Goal: Task Accomplishment & Management: Use online tool/utility

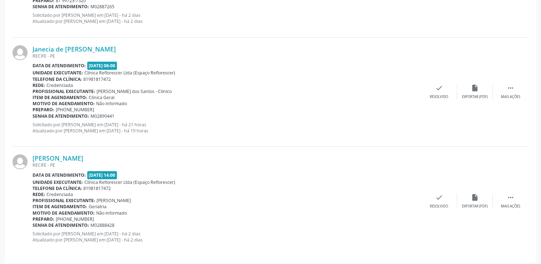
scroll to position [835, 0]
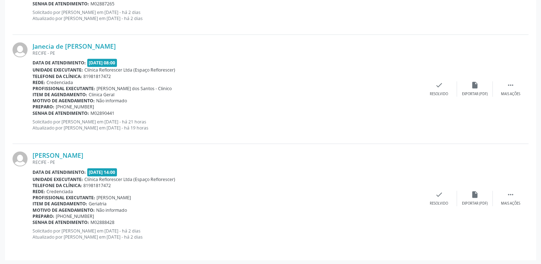
click at [245, 110] on div "Senha de atendimento: M02890441" at bounding box center [227, 113] width 389 height 6
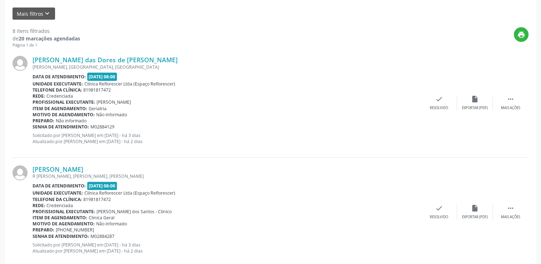
scroll to position [179, 0]
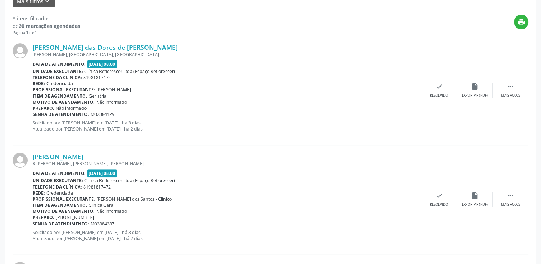
click at [304, 49] on div "[PERSON_NAME] das Dores de [PERSON_NAME]" at bounding box center [227, 47] width 389 height 8
click at [305, 43] on div "[PERSON_NAME] das Dores de [PERSON_NAME]" at bounding box center [227, 47] width 389 height 8
click at [303, 47] on div "[PERSON_NAME] das Dores de [PERSON_NAME]" at bounding box center [227, 47] width 389 height 8
click at [277, 65] on div "Data de atendimento: 21/08/2025 - 08:00" at bounding box center [227, 64] width 389 height 8
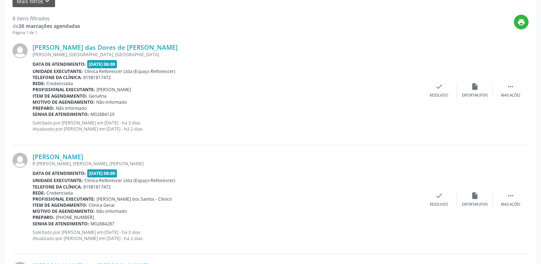
click at [343, 30] on div "print" at bounding box center [304, 25] width 448 height 21
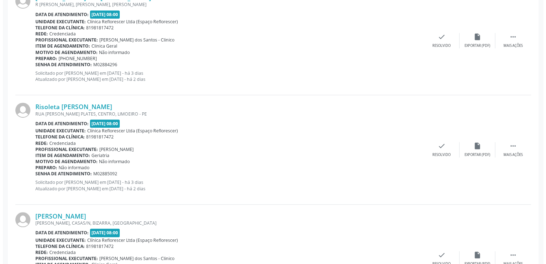
scroll to position [465, 0]
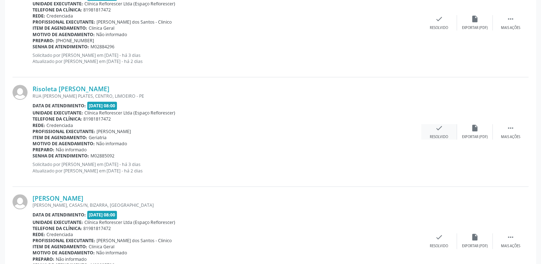
click at [436, 132] on div "check Resolvido" at bounding box center [439, 131] width 36 height 15
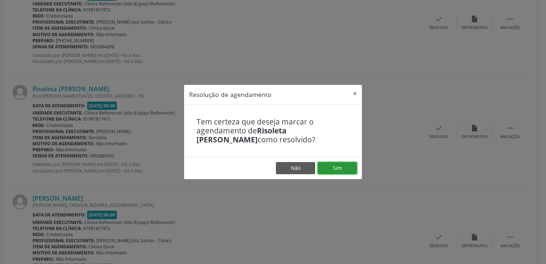
click at [339, 166] on button "Sim" at bounding box center [337, 168] width 39 height 12
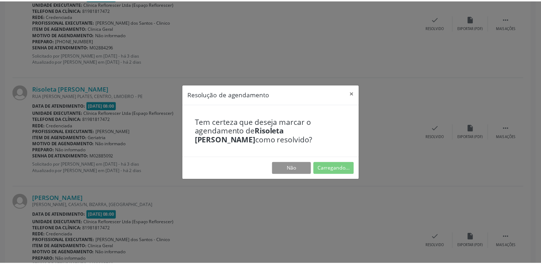
scroll to position [0, 0]
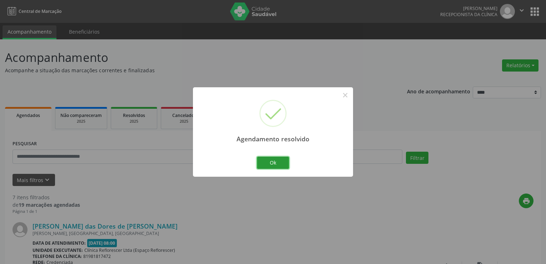
click at [278, 163] on button "Ok" at bounding box center [273, 163] width 32 height 12
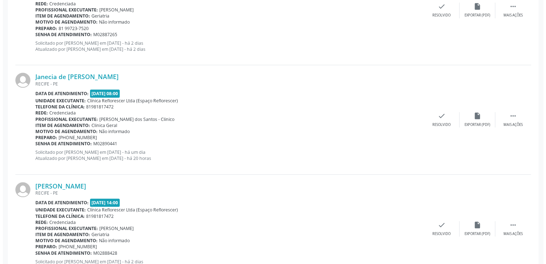
scroll to position [726, 0]
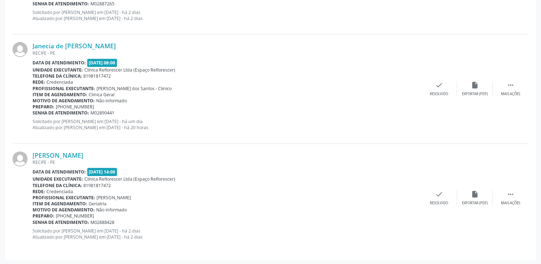
click at [437, 206] on div "Maria Suely Brandao de Souza RECIFE - PE Data de atendimento: 21/08/2025 - 14:0…" at bounding box center [271, 198] width 516 height 109
click at [438, 201] on div "Resolvido" at bounding box center [439, 203] width 18 height 5
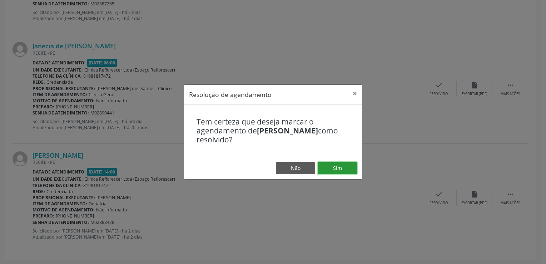
click at [348, 169] on button "Sim" at bounding box center [337, 168] width 39 height 12
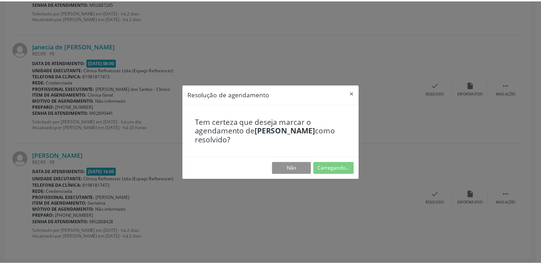
scroll to position [0, 0]
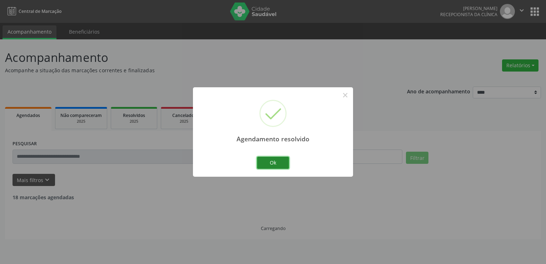
click at [283, 165] on button "Ok" at bounding box center [273, 163] width 32 height 12
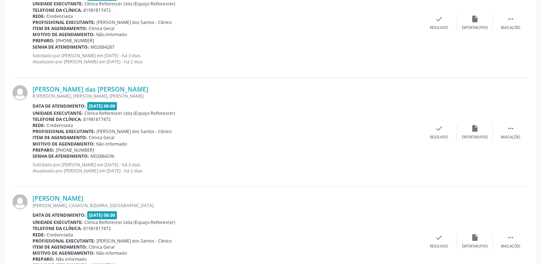
scroll to position [393, 0]
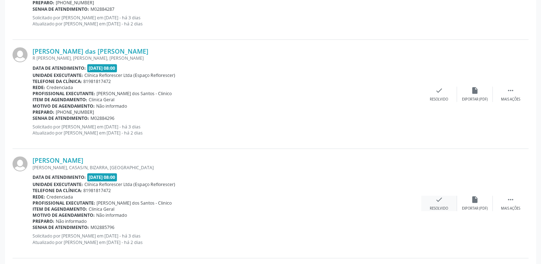
click at [429, 198] on div "check Resolvido" at bounding box center [439, 203] width 36 height 15
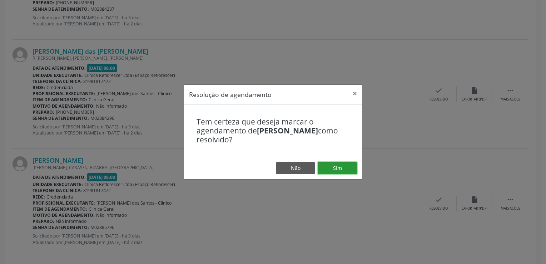
click at [343, 165] on button "Sim" at bounding box center [337, 168] width 39 height 12
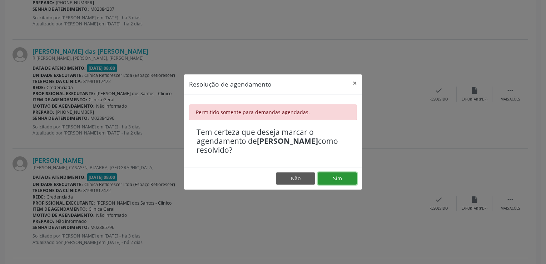
click at [327, 176] on button "Sim" at bounding box center [337, 178] width 39 height 12
click at [352, 83] on button "×" at bounding box center [355, 83] width 14 height 18
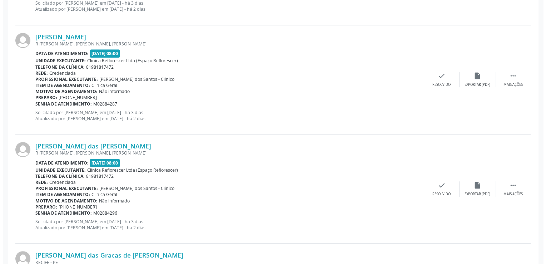
scroll to position [286, 0]
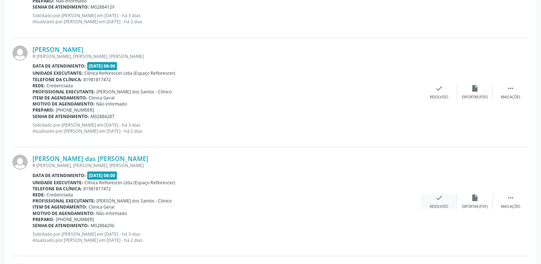
click at [446, 200] on div "check Resolvido" at bounding box center [439, 201] width 36 height 15
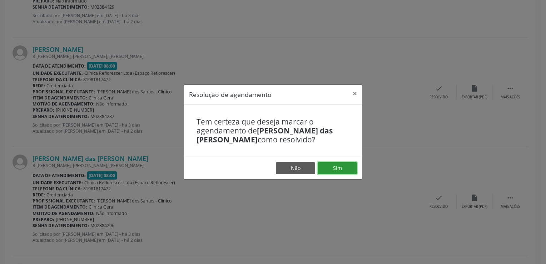
click at [343, 167] on button "Sim" at bounding box center [337, 168] width 39 height 12
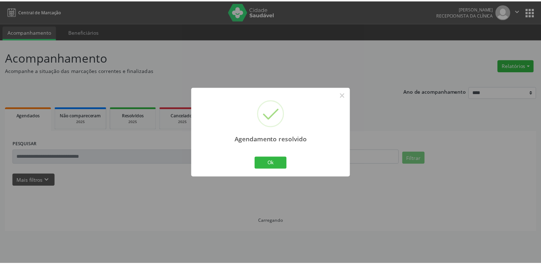
scroll to position [0, 0]
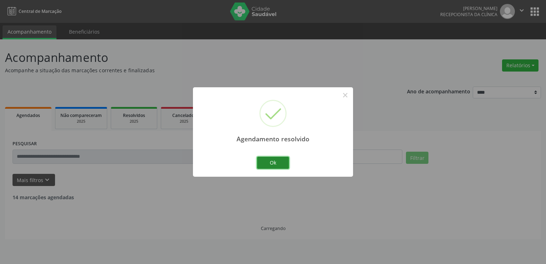
click at [275, 164] on button "Ok" at bounding box center [273, 163] width 32 height 12
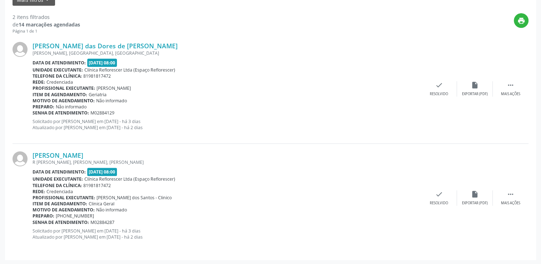
scroll to position [181, 0]
click at [443, 197] on div "check Resolvido" at bounding box center [439, 197] width 36 height 15
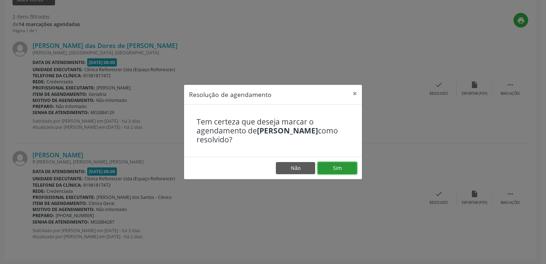
click at [320, 165] on button "Sim" at bounding box center [337, 168] width 39 height 12
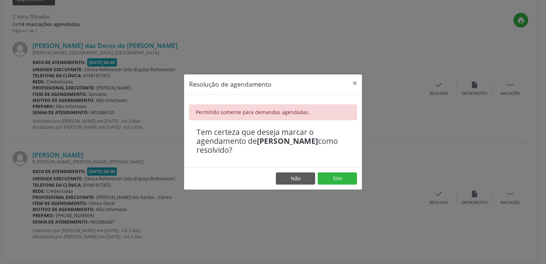
drag, startPoint x: 313, startPoint y: 56, endPoint x: 258, endPoint y: 36, distance: 58.0
click at [311, 55] on div "Resolução de agendamento × Permitido somente para demandas agendadas. Tem certe…" at bounding box center [273, 132] width 546 height 264
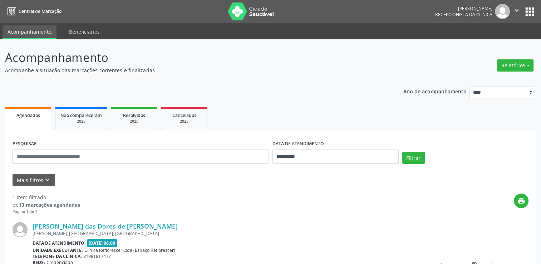
click at [409, 57] on header "Acompanhamento Acompanhe a situação das marcações correntes e finalizadas Relat…" at bounding box center [270, 61] width 531 height 25
click at [422, 75] on div "**********" at bounding box center [270, 190] width 531 height 282
